Goal: Transaction & Acquisition: Subscribe to service/newsletter

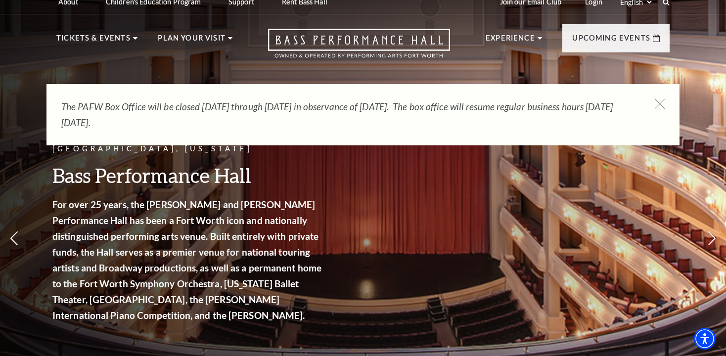
scroll to position [12, 0]
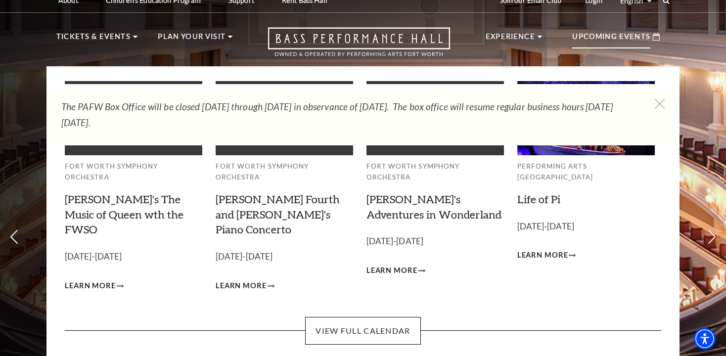
click at [610, 42] on p "Upcoming Events" at bounding box center [611, 40] width 78 height 18
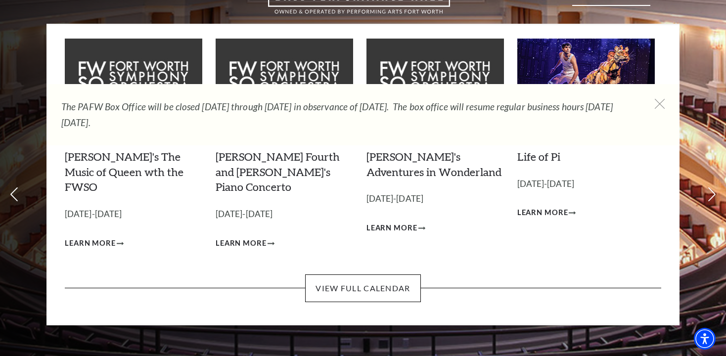
scroll to position [55, 0]
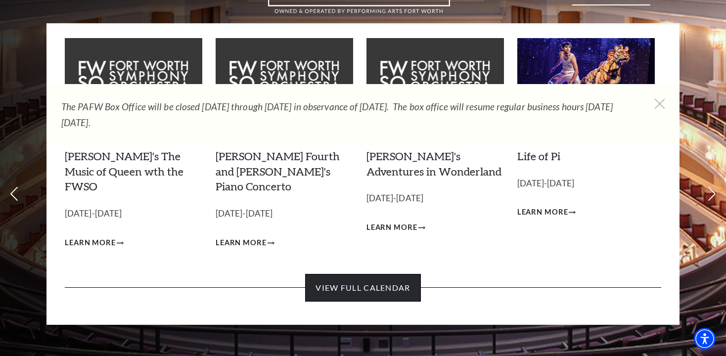
click at [384, 274] on link "View Full Calendar" at bounding box center [362, 288] width 115 height 28
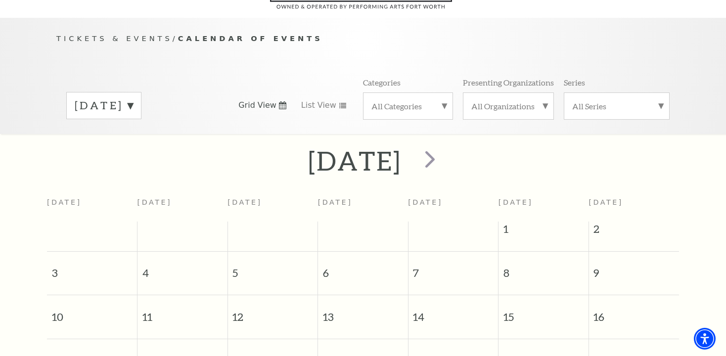
scroll to position [80, 0]
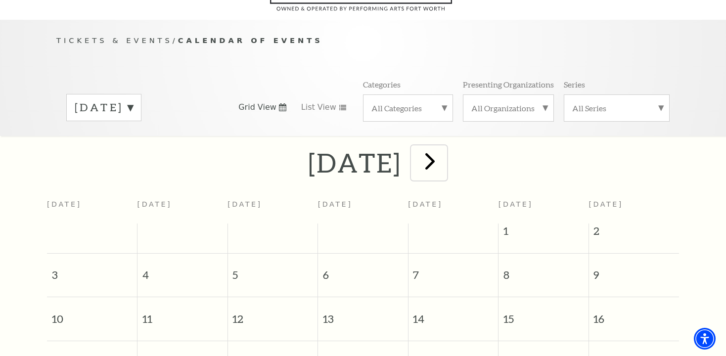
click at [444, 153] on span "next" at bounding box center [430, 161] width 28 height 28
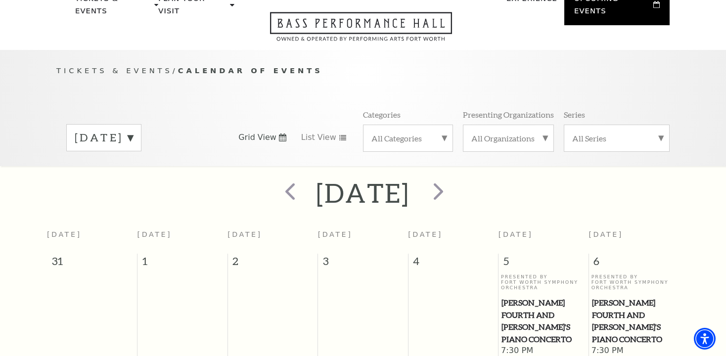
scroll to position [46, 0]
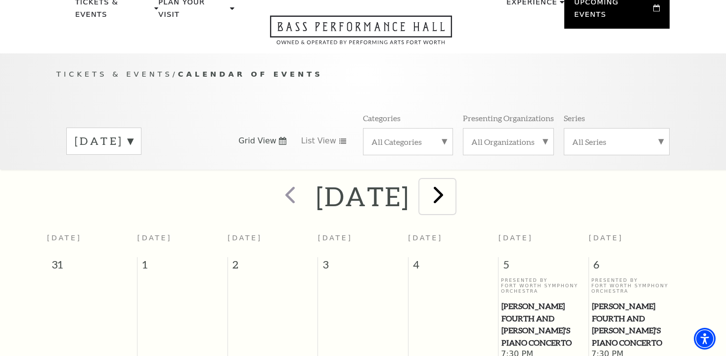
click at [452, 185] on span "next" at bounding box center [438, 194] width 28 height 28
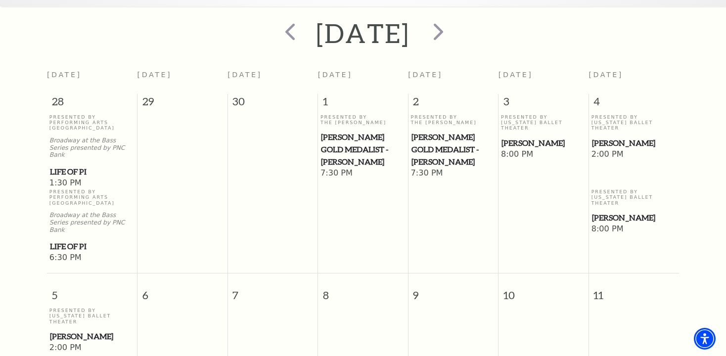
scroll to position [0, 0]
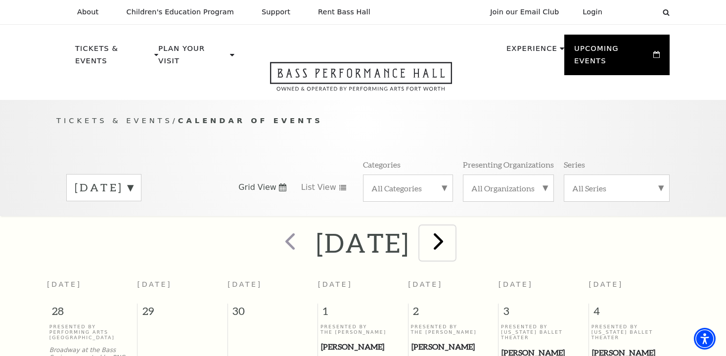
click at [452, 231] on span "next" at bounding box center [438, 241] width 28 height 28
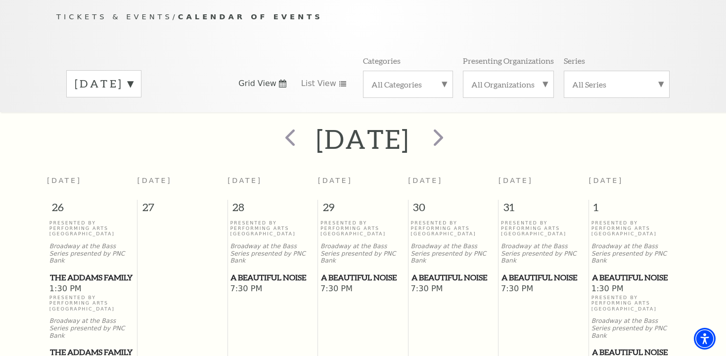
scroll to position [102, 0]
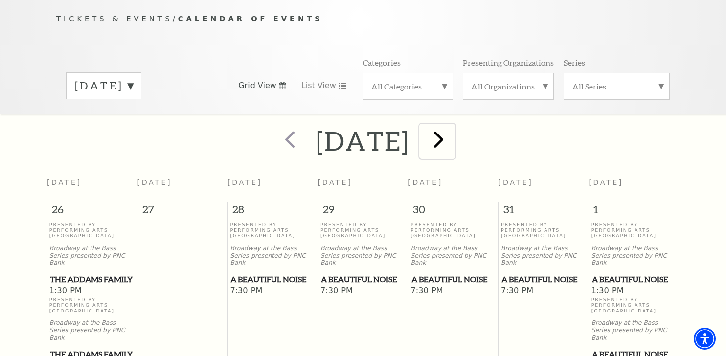
click at [452, 128] on span "next" at bounding box center [438, 139] width 28 height 28
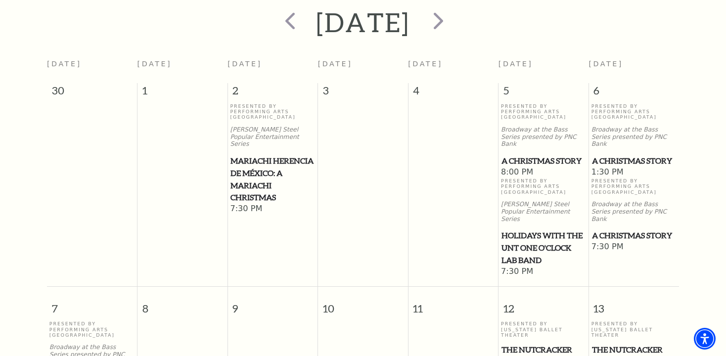
scroll to position [0, 0]
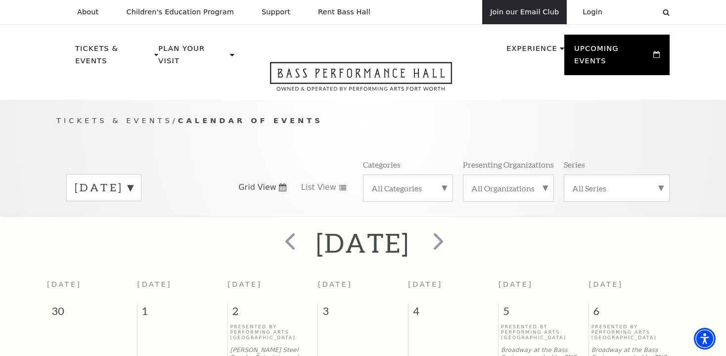
click at [522, 16] on link "Join our Email Club" at bounding box center [524, 12] width 85 height 24
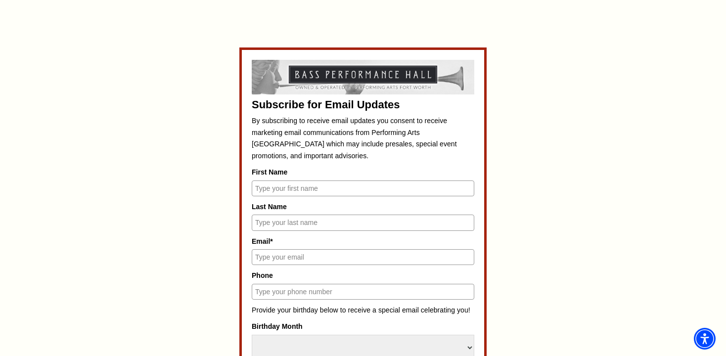
scroll to position [411, 0]
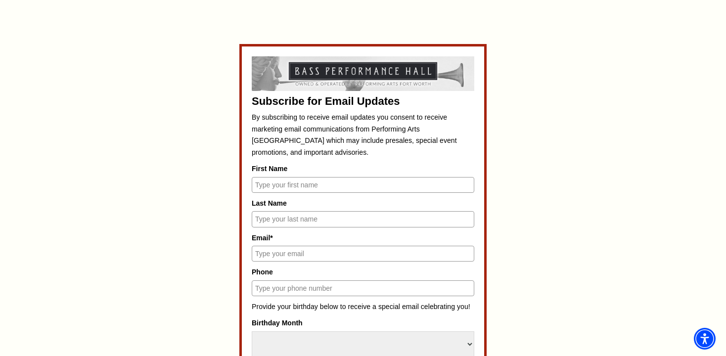
click at [332, 185] on input "First Name" at bounding box center [363, 185] width 223 height 16
type input "Kathryn"
type input "Arstein"
type input "kjarstein@comcast.net"
type input "2536704355"
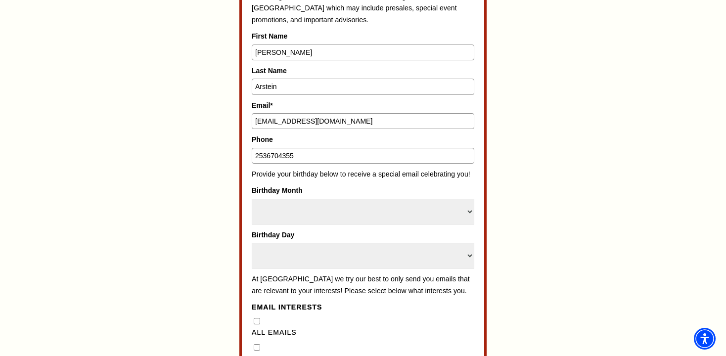
scroll to position [558, 0]
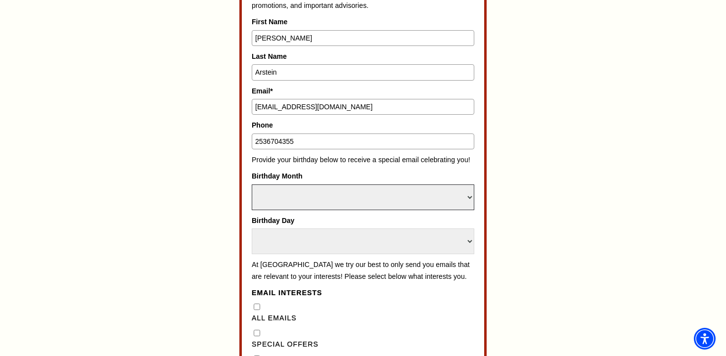
click at [338, 202] on select "Select Month January February March April May June July August September Octobe…" at bounding box center [363, 197] width 223 height 26
select select "September"
click at [252, 184] on select "Select Month January February March April May June July August September Octobe…" at bounding box center [363, 197] width 223 height 26
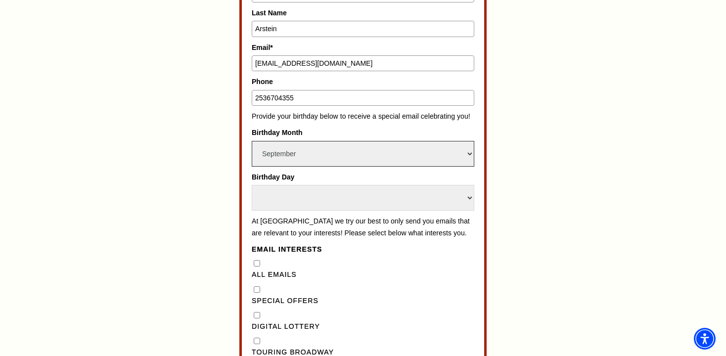
scroll to position [608, 0]
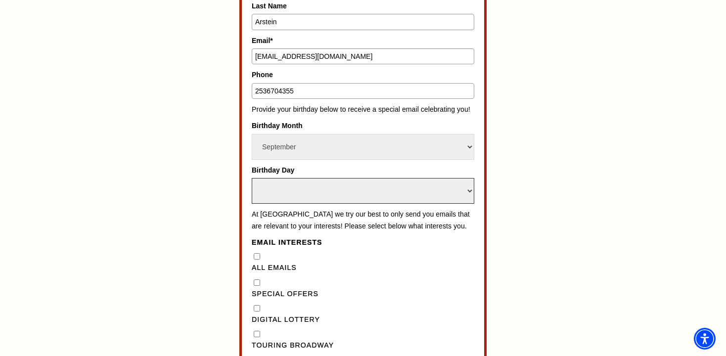
click at [286, 190] on select "Select Day 1 2 3 4 5 6 7 8 9 10 11 12 13 14 15 16 17 18 19 20 21 22 23 24 25 26…" at bounding box center [363, 191] width 223 height 26
select select "19"
click at [252, 178] on select "Select Day 1 2 3 4 5 6 7 8 9 10 11 12 13 14 15 16 17 18 19 20 21 22 23 24 25 26…" at bounding box center [363, 191] width 223 height 26
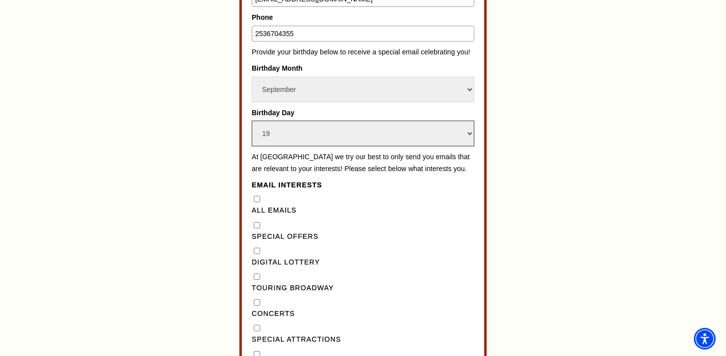
scroll to position [669, 0]
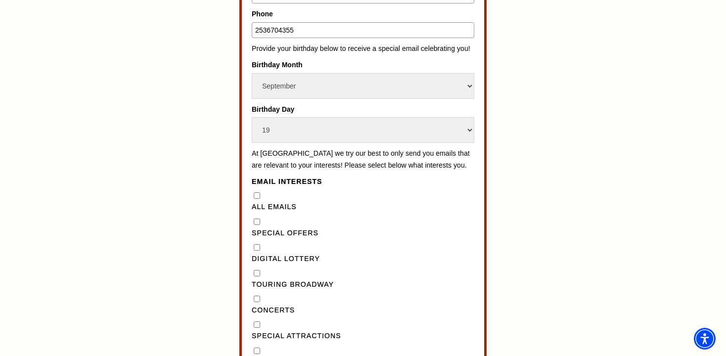
click at [255, 199] on Emails"] "All Emails" at bounding box center [257, 195] width 6 height 6
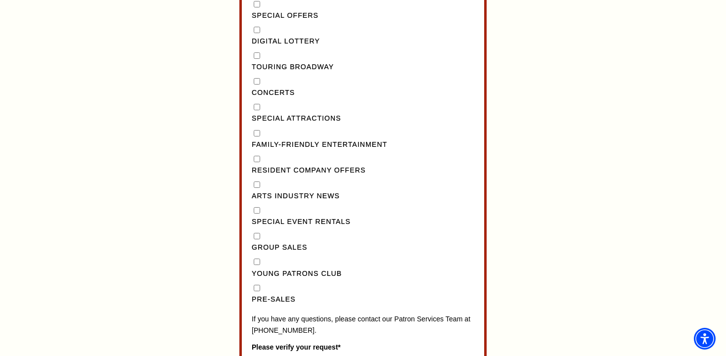
scroll to position [931, 0]
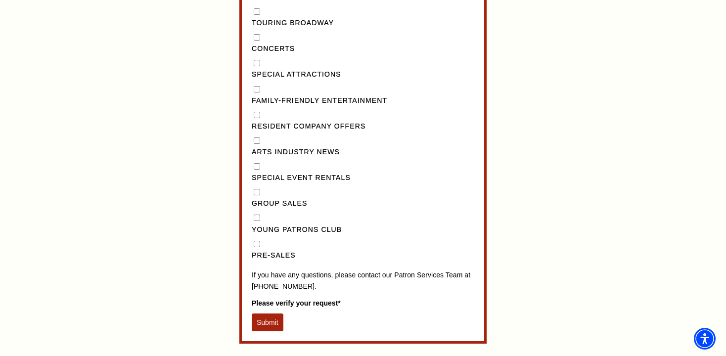
click at [267, 331] on button "Submit" at bounding box center [268, 322] width 32 height 18
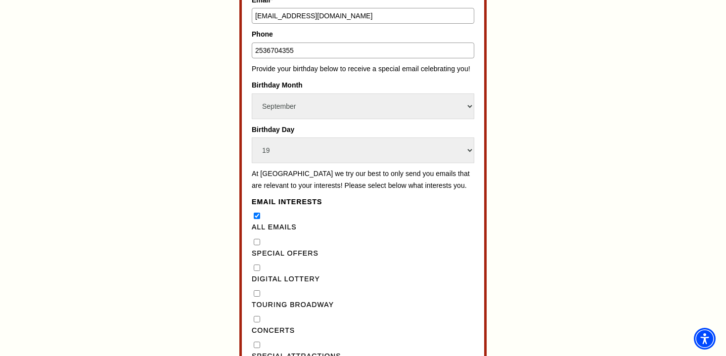
scroll to position [643, 0]
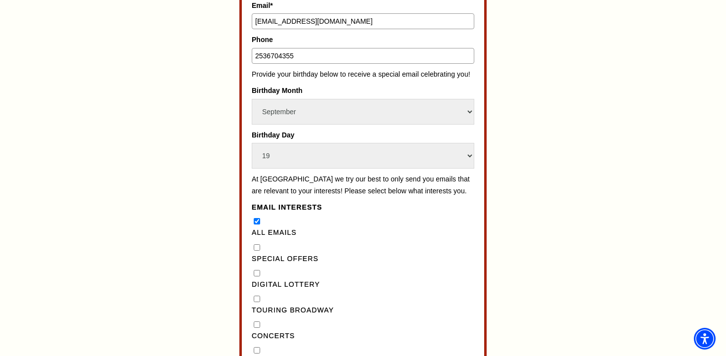
click at [255, 224] on Emails"] "All Emails" at bounding box center [257, 221] width 6 height 6
checkbox Emails"] "false"
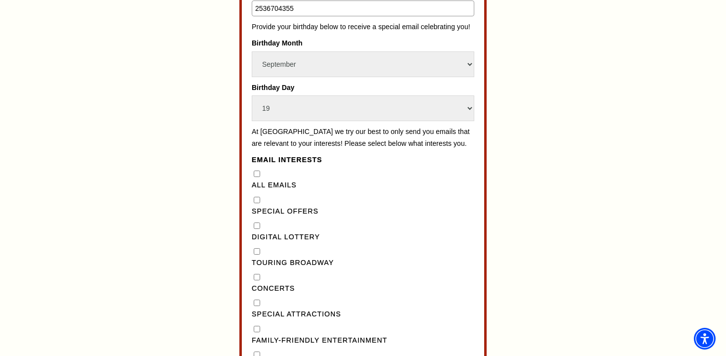
scroll to position [695, 0]
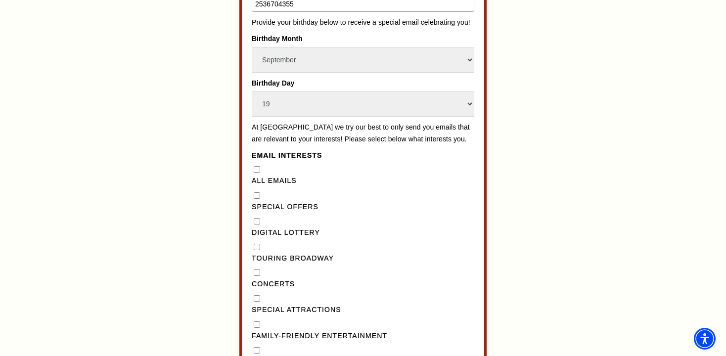
click at [256, 199] on "] "Special Offers" at bounding box center [257, 195] width 6 height 6
checkbox "] "true"
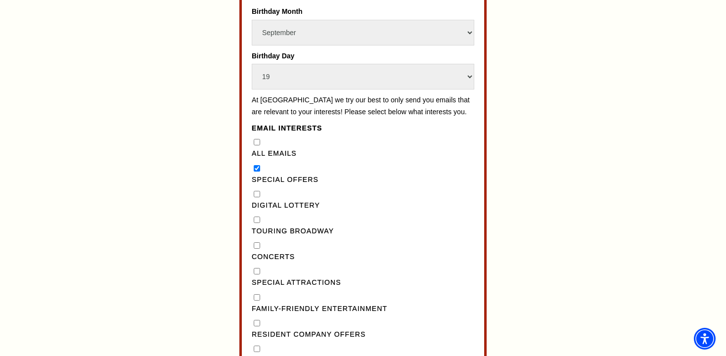
scroll to position [726, 0]
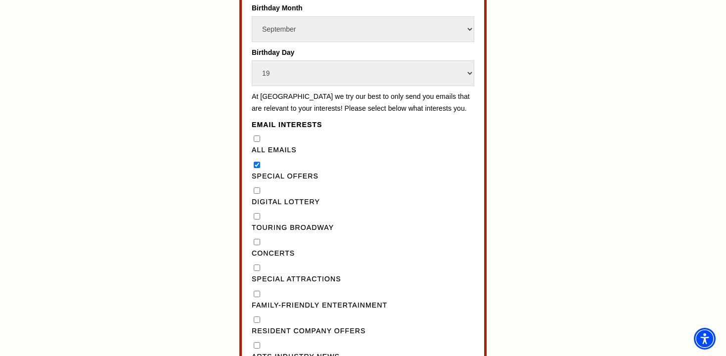
click at [256, 220] on Broadway"] "Touring Broadway" at bounding box center [257, 216] width 6 height 6
checkbox Broadway"] "true"
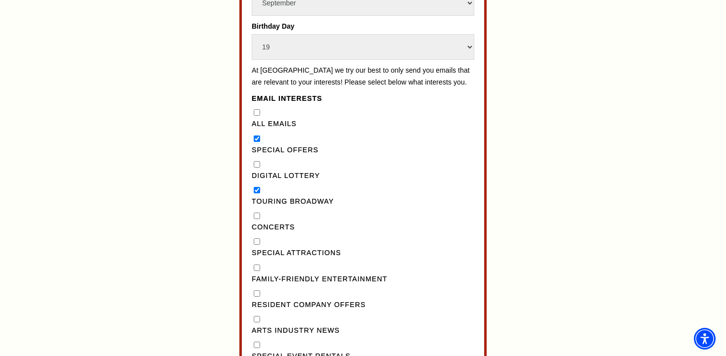
scroll to position [755, 0]
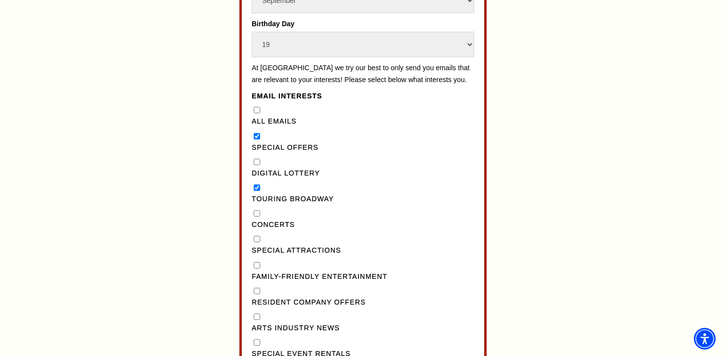
click at [256, 217] on input "Concerts" at bounding box center [257, 213] width 6 height 6
checkbox input "true"
click at [257, 242] on Attractions"] "Special Attractions" at bounding box center [257, 239] width 6 height 6
checkbox Attractions"] "true"
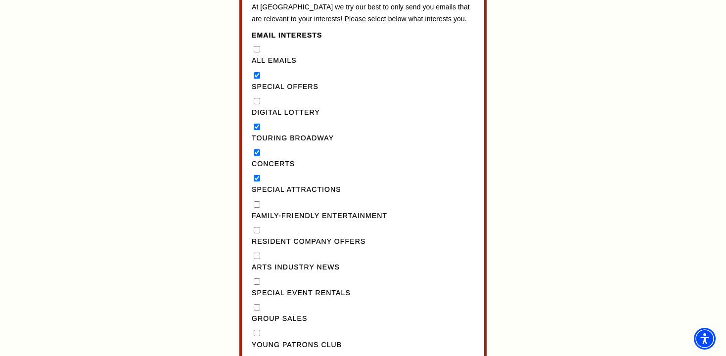
scroll to position [820, 0]
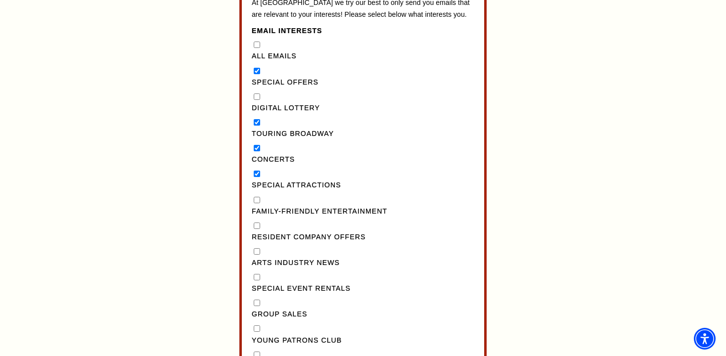
click at [255, 203] on Entertainment"] "Family-Friendly Entertainment" at bounding box center [257, 200] width 6 height 6
checkbox Entertainment"] "true"
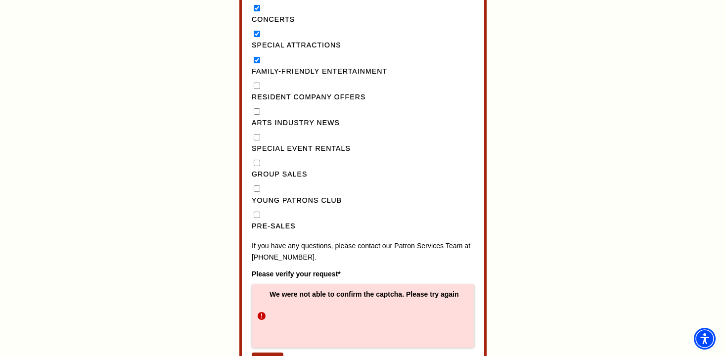
scroll to position [961, 0]
click at [257, 217] on input "Pre-Sales" at bounding box center [257, 214] width 6 height 6
checkbox input "true"
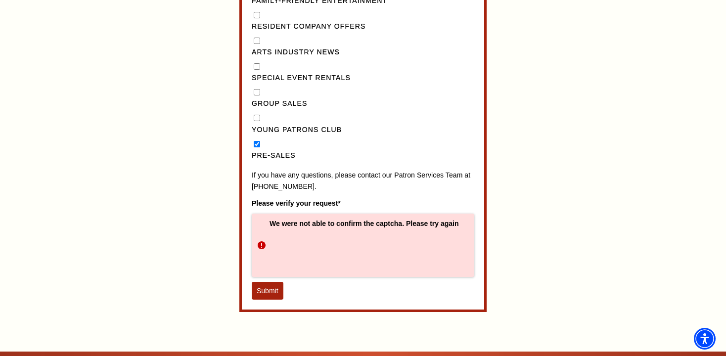
scroll to position [1033, 0]
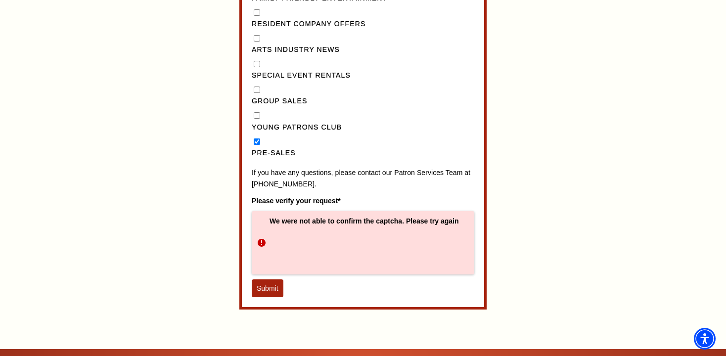
click at [275, 297] on button "Submit" at bounding box center [268, 288] width 32 height 18
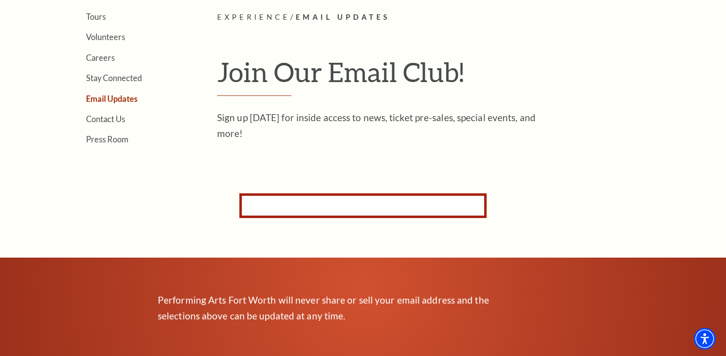
scroll to position [223, 0]
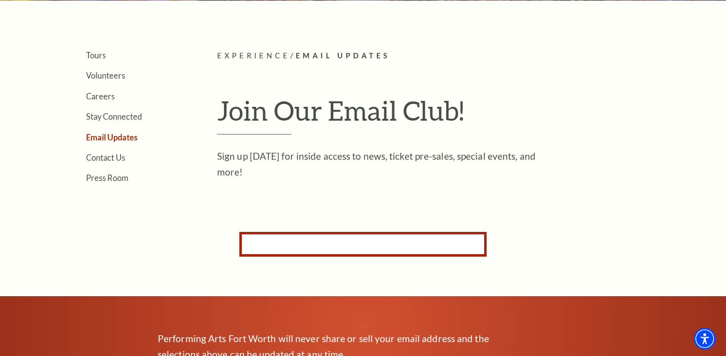
click at [262, 242] on form "Subscribe for Email Updates By subscribing to receive email updates you consent…" at bounding box center [362, 244] width 247 height 25
click at [345, 246] on form "Subscribe for Email Updates By subscribing to receive email updates you consent…" at bounding box center [362, 244] width 247 height 25
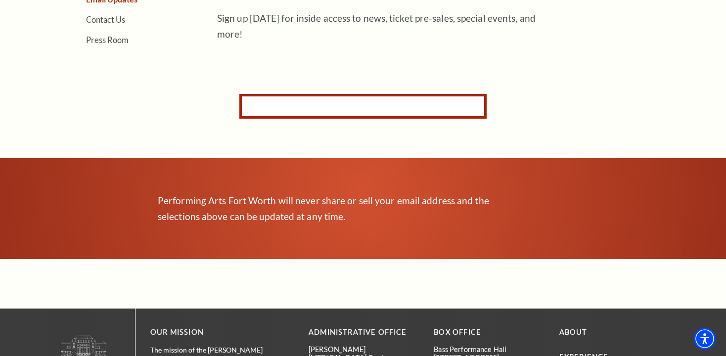
scroll to position [264, 0]
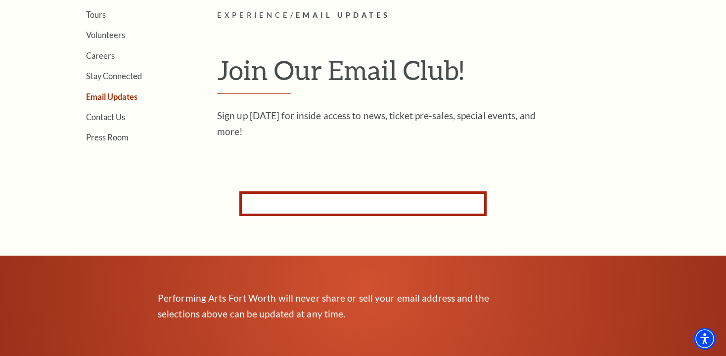
click at [115, 97] on link "Email Updates" at bounding box center [111, 96] width 51 height 9
click at [336, 201] on form "Subscribe for Email Updates By subscribing to receive email updates you consent…" at bounding box center [362, 203] width 247 height 25
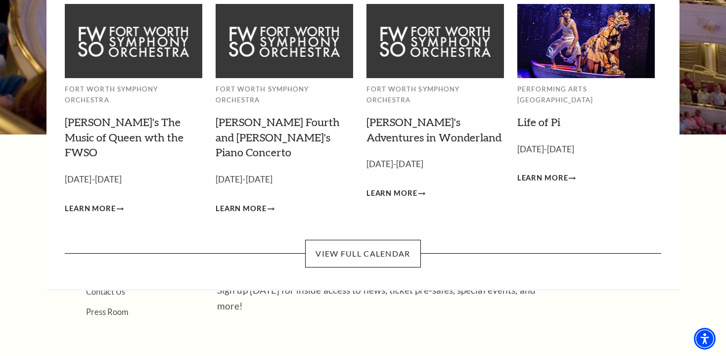
scroll to position [89, 0]
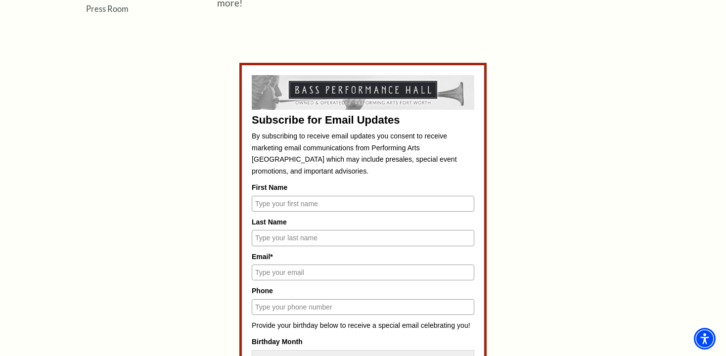
scroll to position [398, 0]
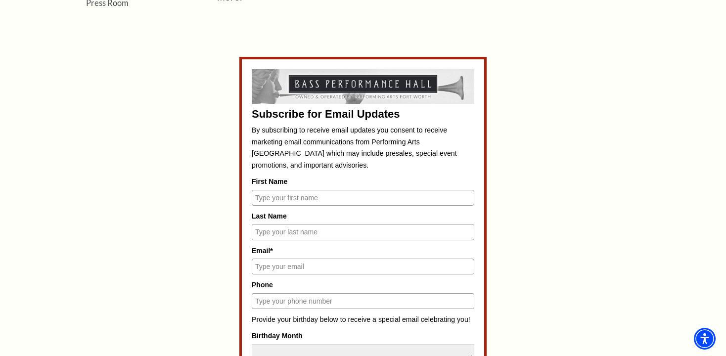
click at [381, 194] on input "First Name" at bounding box center [363, 198] width 223 height 16
type input "[PERSON_NAME]"
type input "Arstein"
type input "kjarstein@comcast.net"
type input "2536704355"
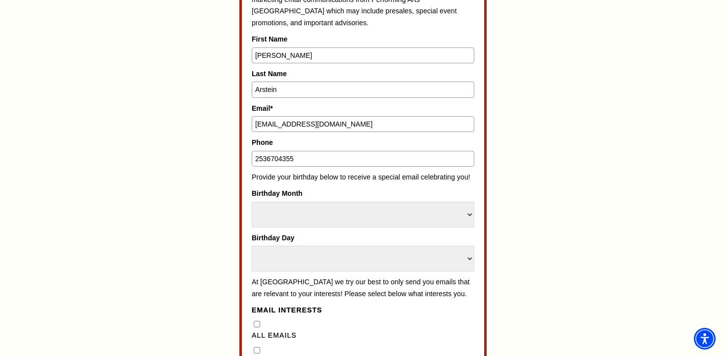
scroll to position [562, 0]
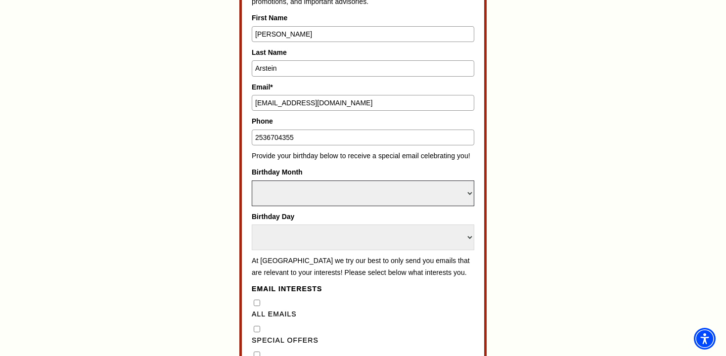
click at [370, 196] on select "Select Month January February March April May June July August September Octobe…" at bounding box center [363, 193] width 223 height 26
select select "September"
click at [252, 180] on select "Select Month January February March April May June July August September Octobe…" at bounding box center [363, 193] width 223 height 26
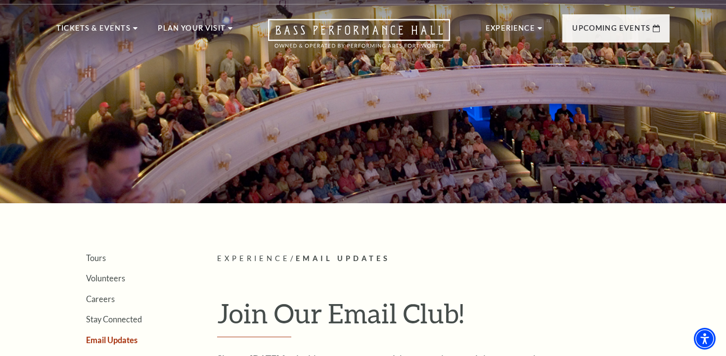
scroll to position [17, 0]
